Goal: Find specific page/section: Find specific page/section

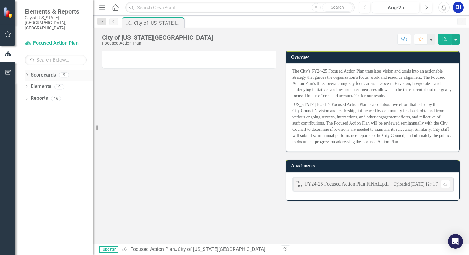
click at [27, 74] on icon "Dropdown" at bounding box center [27, 75] width 4 height 3
click at [51, 95] on link "Cultural Affairs Home" at bounding box center [63, 98] width 59 height 7
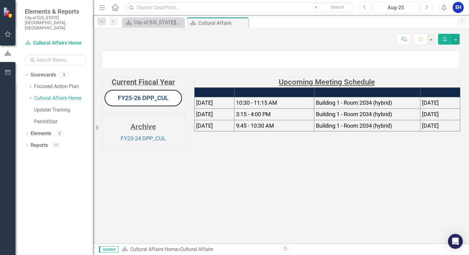
click at [149, 102] on link "FY25-26 DPP_CUL" at bounding box center [143, 97] width 51 height 7
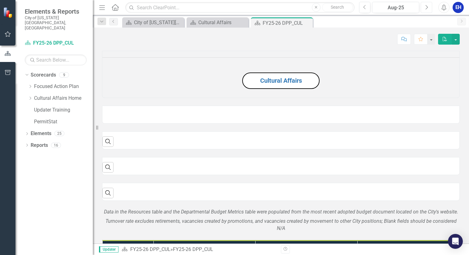
click at [425, 6] on icon "Next" at bounding box center [426, 8] width 3 height 6
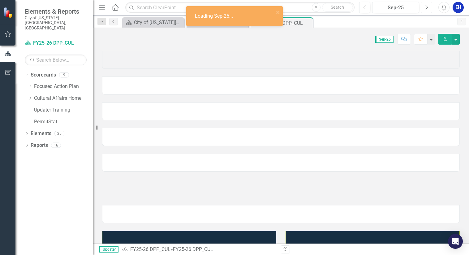
click at [425, 6] on icon "Next" at bounding box center [426, 8] width 3 height 6
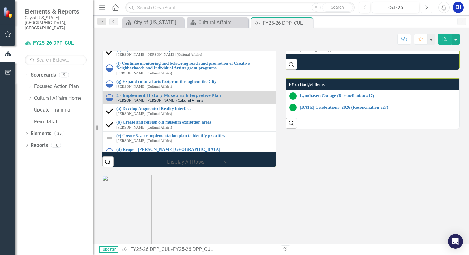
scroll to position [648, 0]
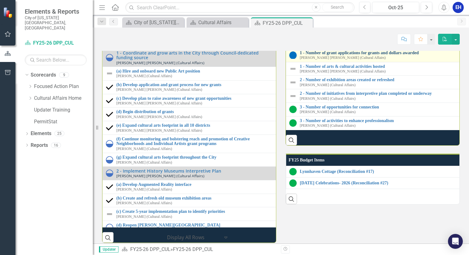
click at [333, 55] on link "1 - Number of grant applications for grants and dollars awarded" at bounding box center [380, 52] width 161 height 5
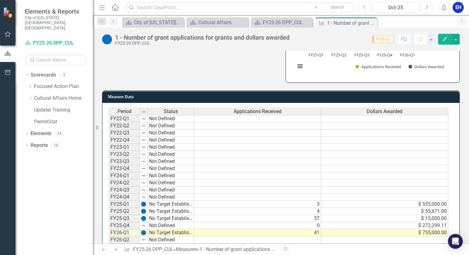
scroll to position [154, 0]
